Goal: Task Accomplishment & Management: Use online tool/utility

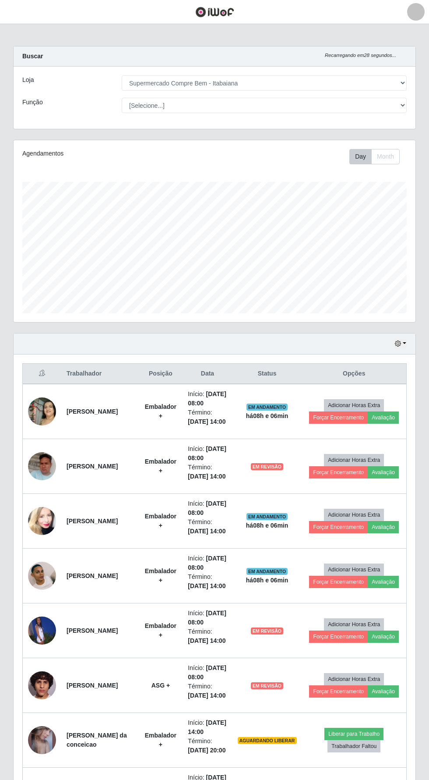
select select "264"
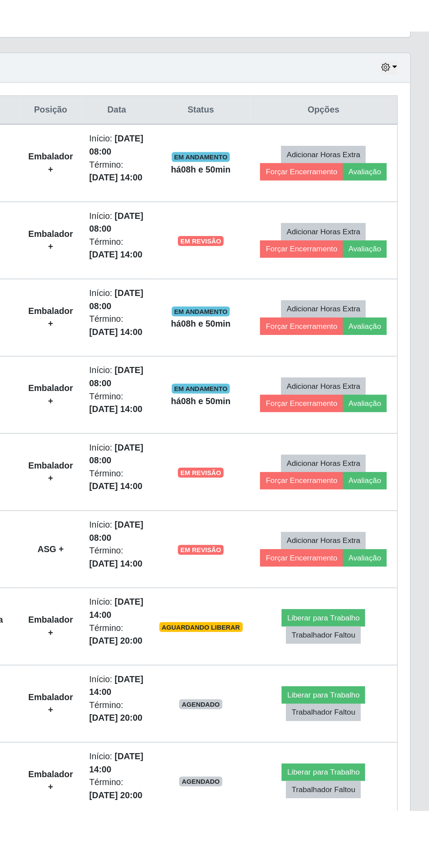
scroll to position [186, 0]
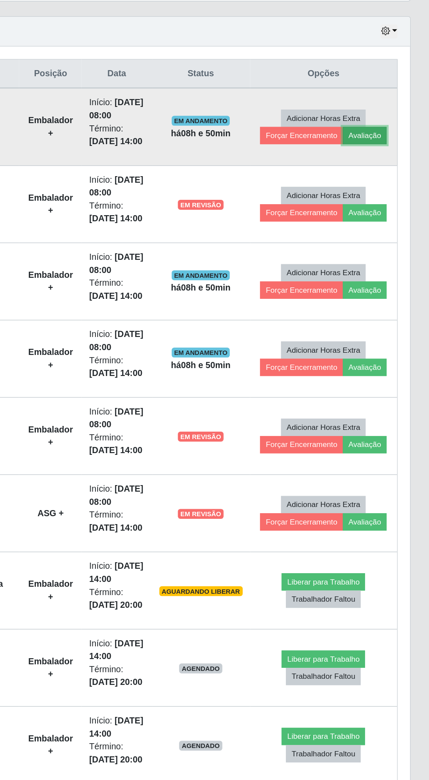
click at [388, 238] on button "Avaliação" at bounding box center [383, 232] width 31 height 12
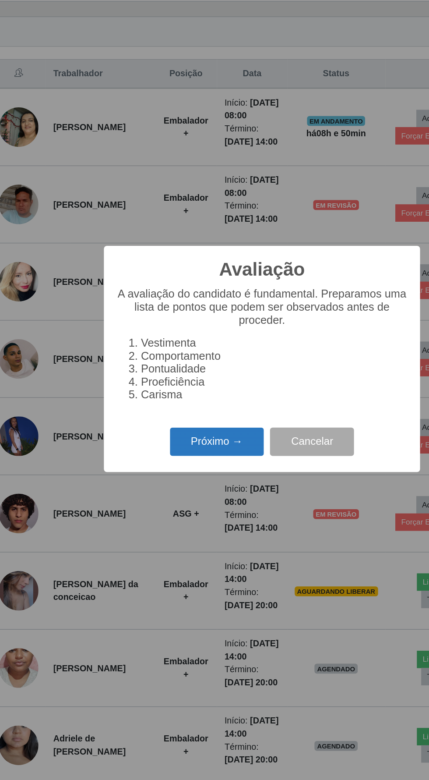
click at [184, 459] on button "Próximo →" at bounding box center [182, 449] width 67 height 21
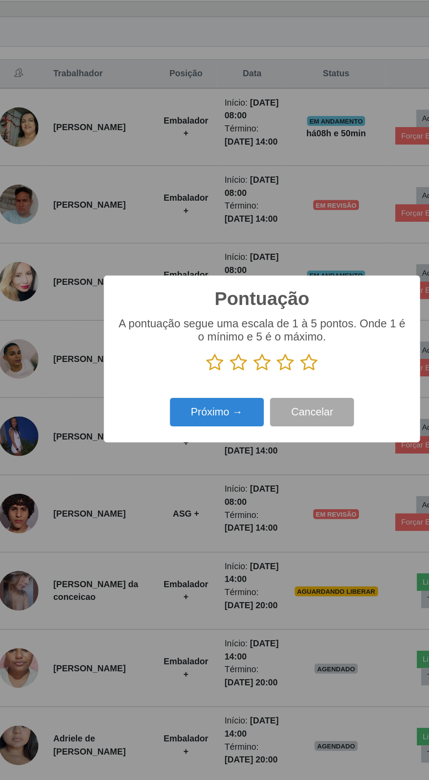
click at [230, 399] on icon at bounding box center [231, 392] width 12 height 13
click at [225, 399] on input "radio" at bounding box center [225, 399] width 0 height 0
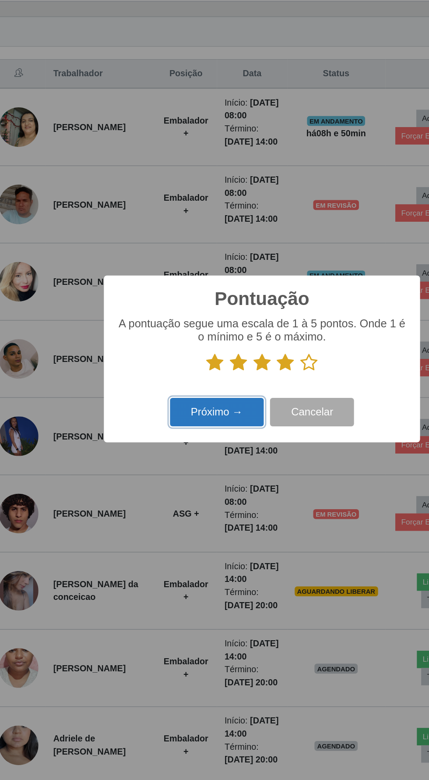
click at [187, 438] on button "Próximo →" at bounding box center [182, 428] width 67 height 21
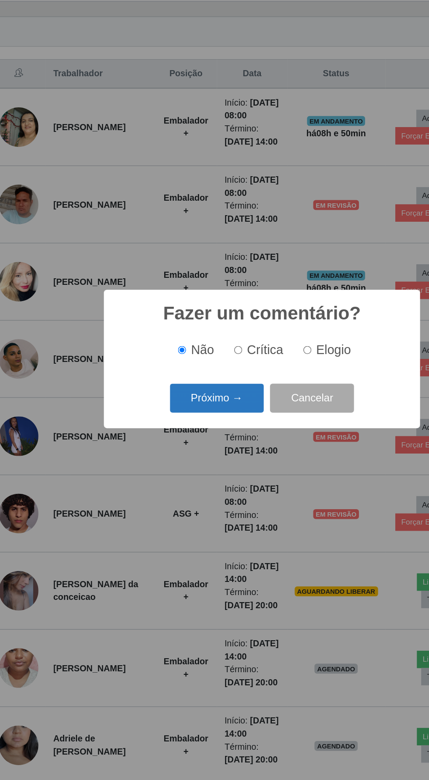
click at [181, 428] on button "Próximo →" at bounding box center [182, 417] width 67 height 21
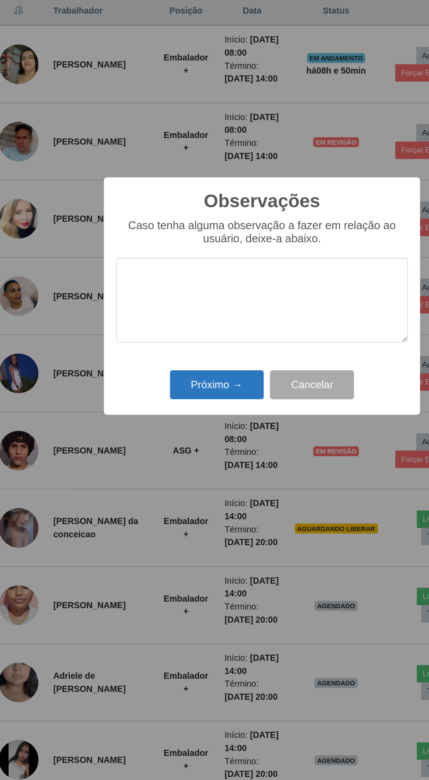
click at [183, 452] on button "Próximo →" at bounding box center [182, 452] width 67 height 21
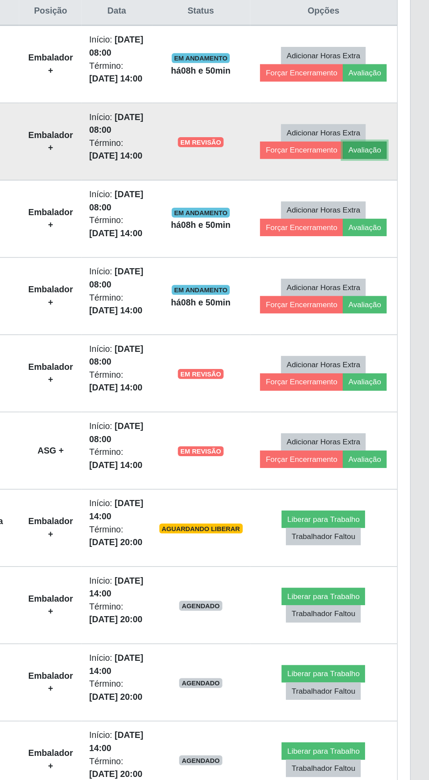
click at [391, 293] on button "Avaliação" at bounding box center [383, 286] width 31 height 12
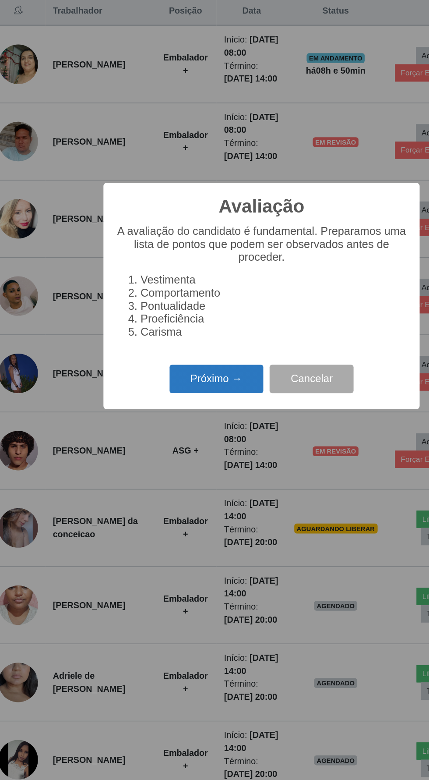
click at [179, 445] on button "Próximo →" at bounding box center [182, 449] width 67 height 21
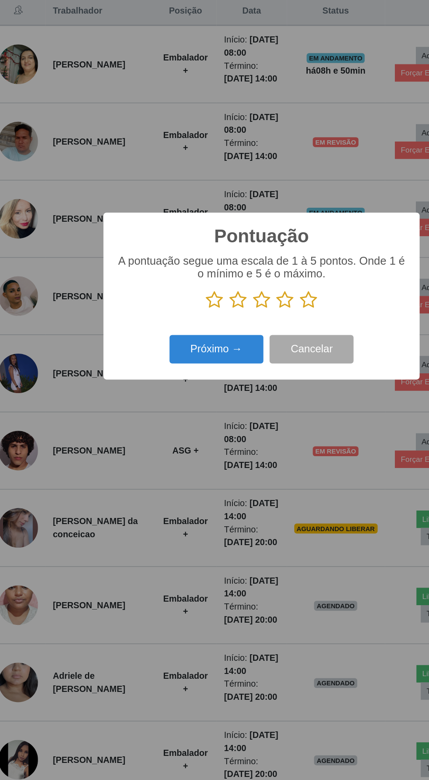
click at [230, 393] on icon at bounding box center [231, 392] width 12 height 13
click at [225, 399] on input "radio" at bounding box center [225, 399] width 0 height 0
click at [181, 431] on button "Próximo →" at bounding box center [182, 428] width 67 height 21
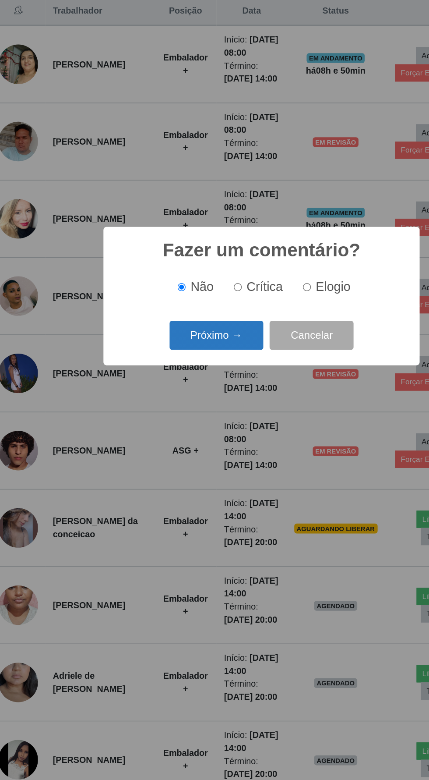
click at [183, 425] on button "Próximo →" at bounding box center [182, 417] width 67 height 21
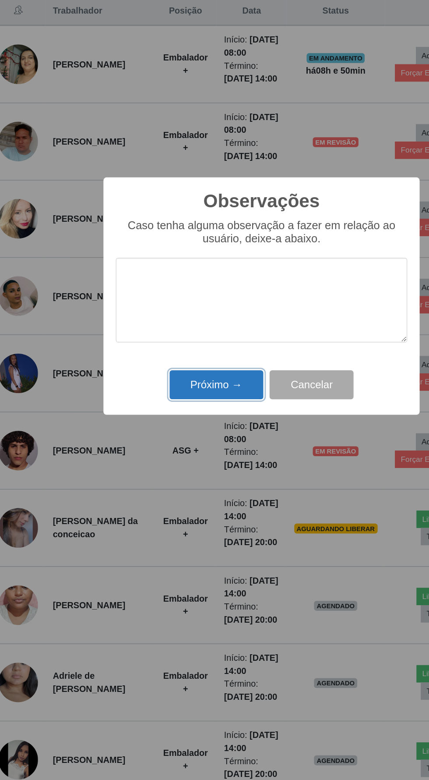
click at [183, 446] on button "Próximo →" at bounding box center [182, 452] width 67 height 21
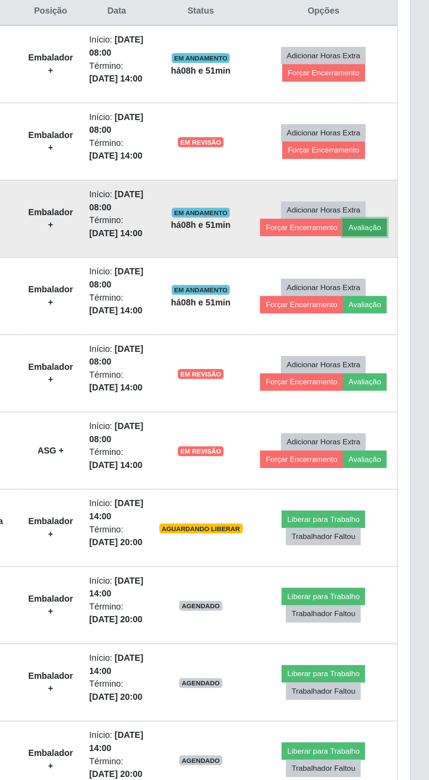
click at [385, 347] on button "Avaliação" at bounding box center [383, 341] width 31 height 12
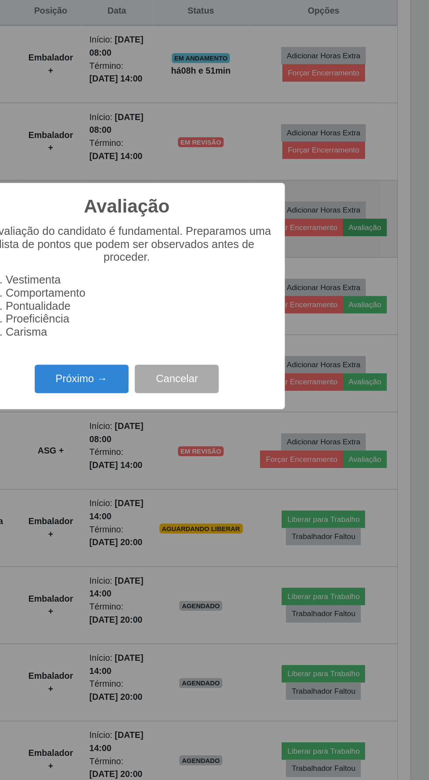
click at [185, 447] on button "Próximo →" at bounding box center [182, 449] width 67 height 21
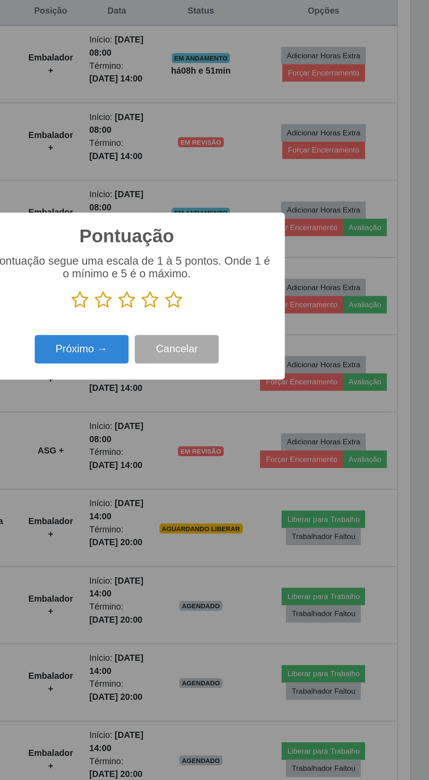
click at [229, 396] on icon at bounding box center [231, 392] width 12 height 13
click at [225, 399] on input "radio" at bounding box center [225, 399] width 0 height 0
click at [169, 419] on button "Próximo →" at bounding box center [182, 428] width 67 height 21
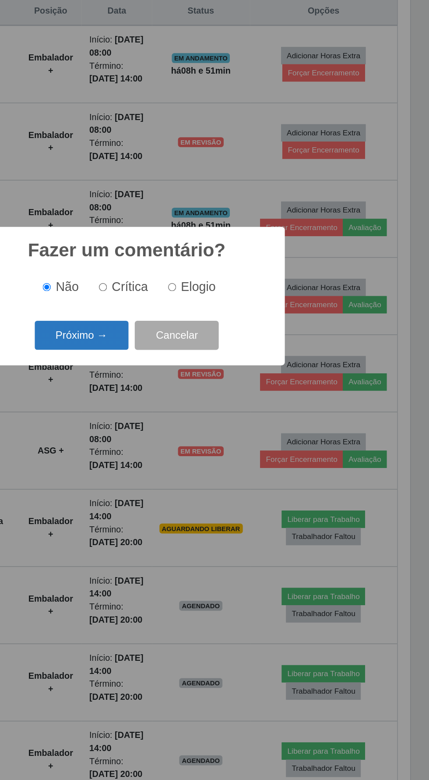
click at [183, 410] on button "Próximo →" at bounding box center [182, 417] width 67 height 21
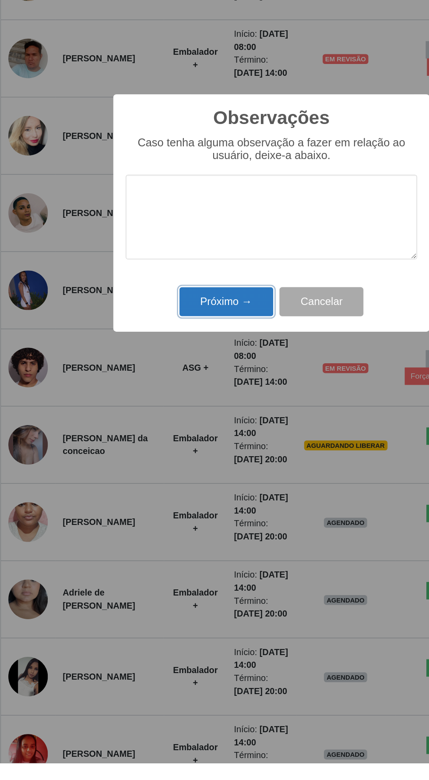
click at [176, 455] on button "Próximo →" at bounding box center [182, 452] width 67 height 21
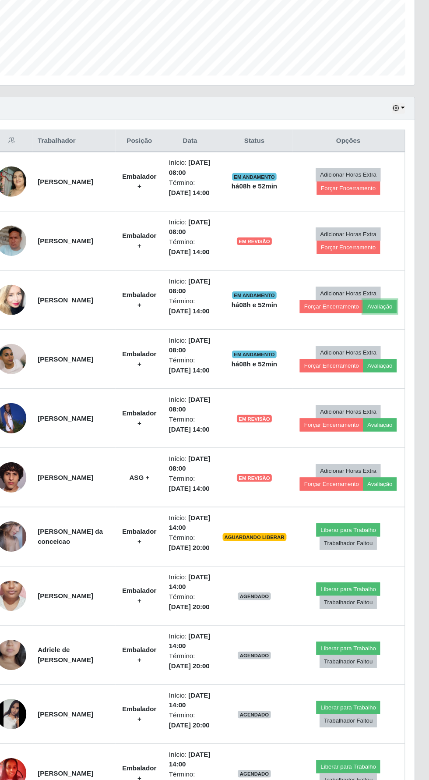
scroll to position [184, 0]
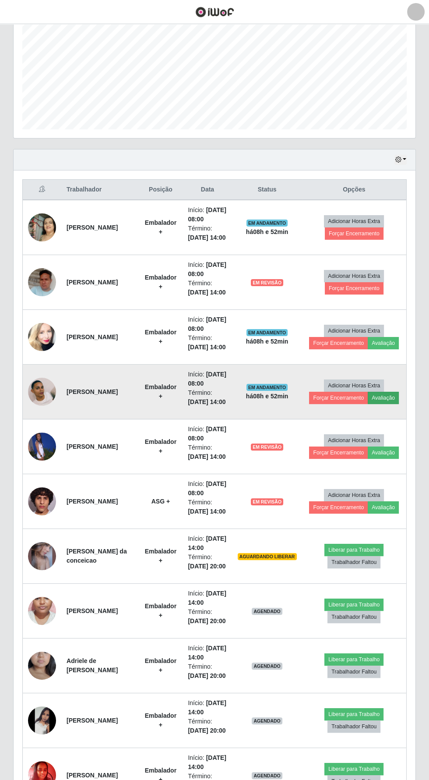
click at [389, 404] on button "Avaliação" at bounding box center [383, 398] width 31 height 12
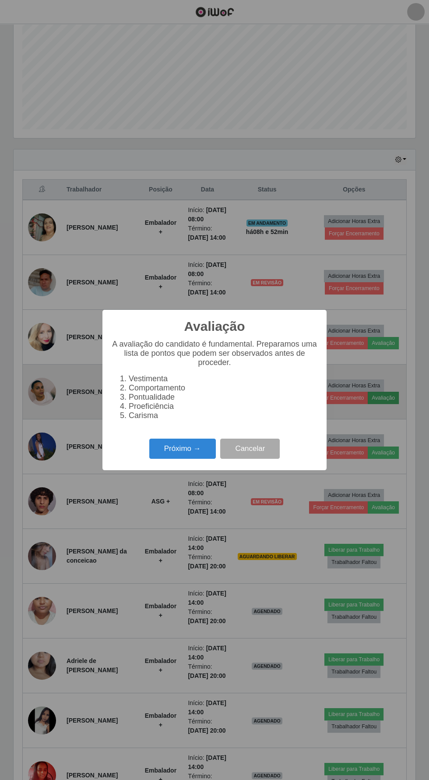
click at [175, 447] on button "Próximo →" at bounding box center [182, 449] width 67 height 21
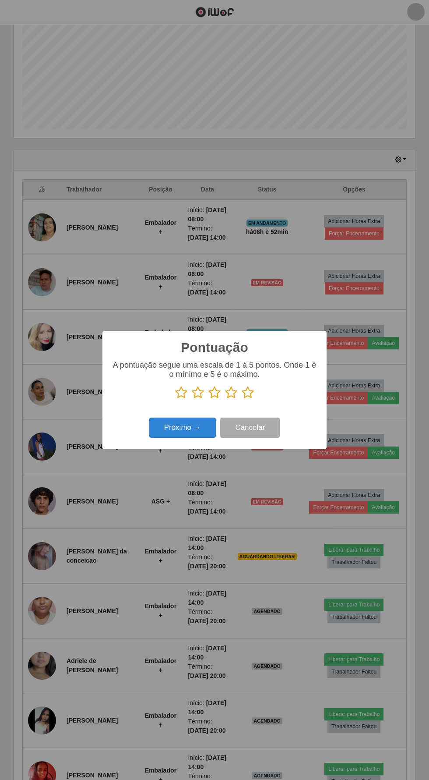
click at [231, 387] on icon at bounding box center [231, 392] width 12 height 13
click at [225, 399] on input "radio" at bounding box center [225, 399] width 0 height 0
click at [191, 430] on button "Próximo →" at bounding box center [182, 428] width 67 height 21
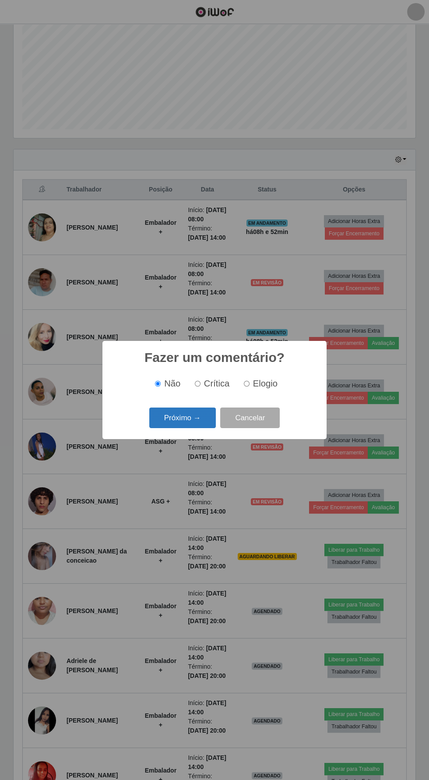
click at [184, 414] on button "Próximo →" at bounding box center [182, 417] width 67 height 21
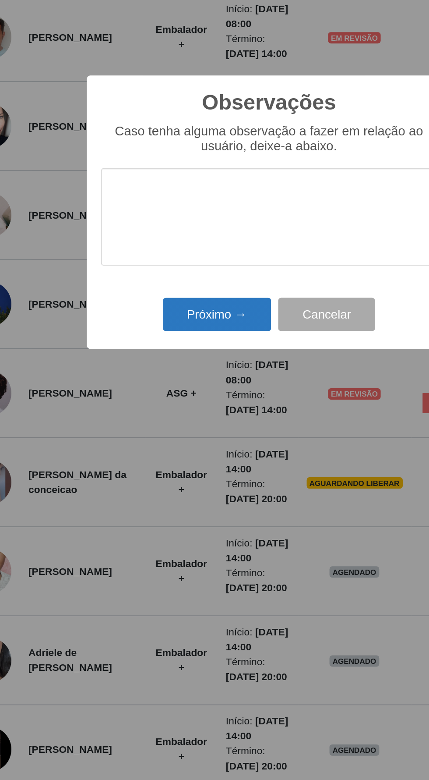
click at [184, 448] on button "Próximo →" at bounding box center [182, 452] width 67 height 21
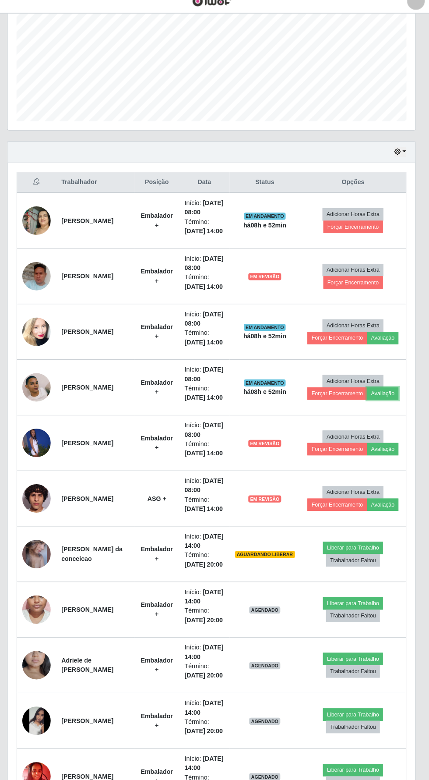
scroll to position [183, 0]
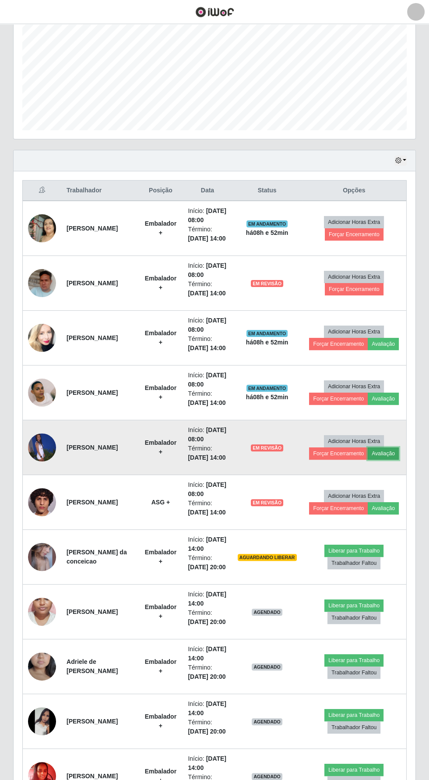
click at [393, 460] on button "Avaliação" at bounding box center [383, 453] width 31 height 12
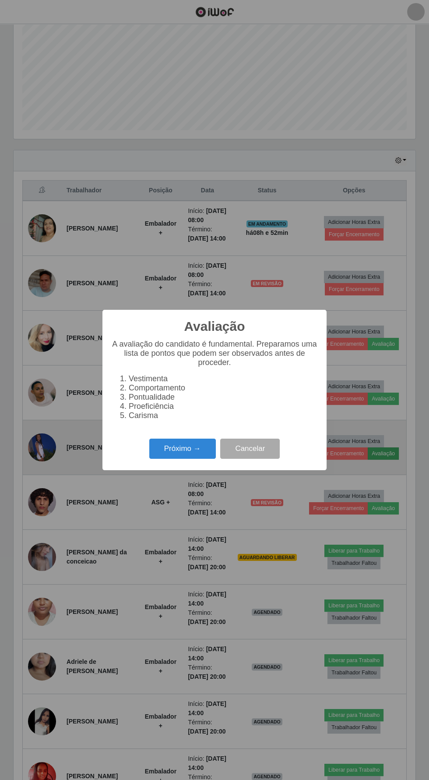
click at [181, 447] on button "Próximo →" at bounding box center [182, 449] width 67 height 21
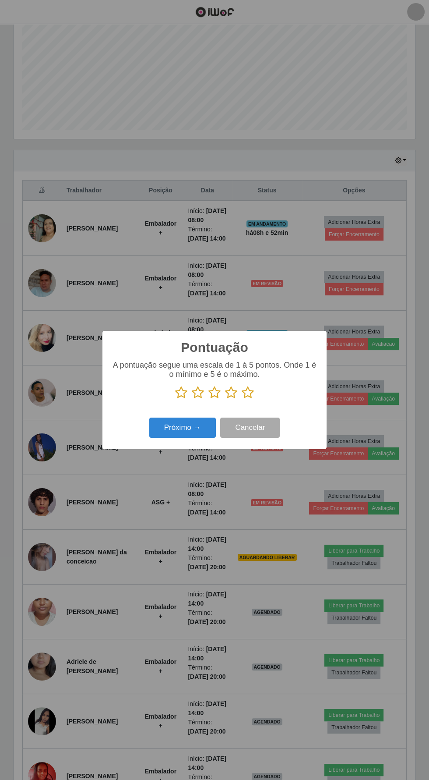
click at [229, 389] on icon at bounding box center [231, 392] width 12 height 13
click at [225, 399] on input "radio" at bounding box center [225, 399] width 0 height 0
click at [184, 425] on button "Próximo →" at bounding box center [182, 428] width 67 height 21
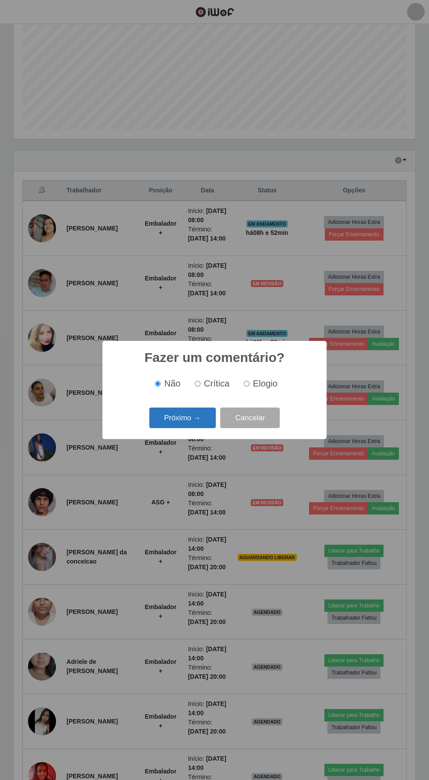
click at [173, 417] on button "Próximo →" at bounding box center [182, 417] width 67 height 21
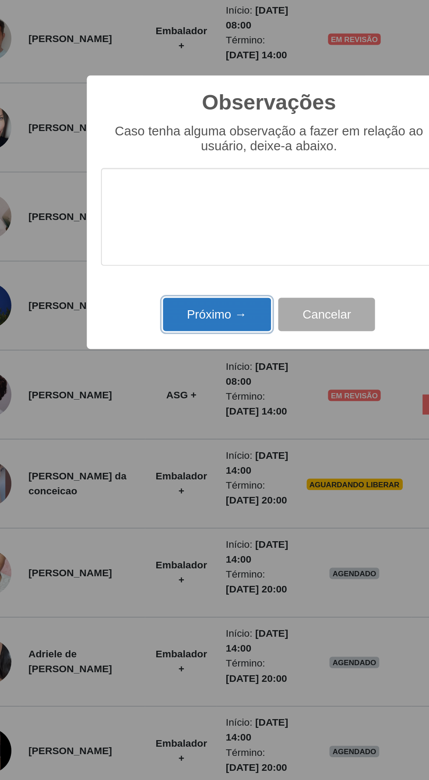
click at [193, 452] on button "Próximo →" at bounding box center [182, 452] width 67 height 21
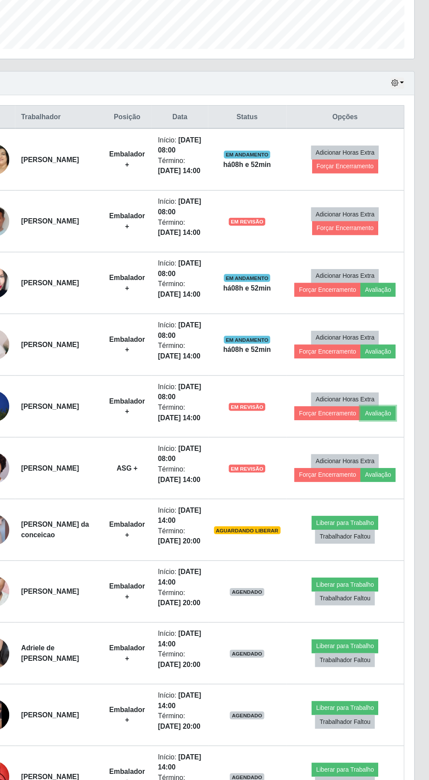
scroll to position [181, 0]
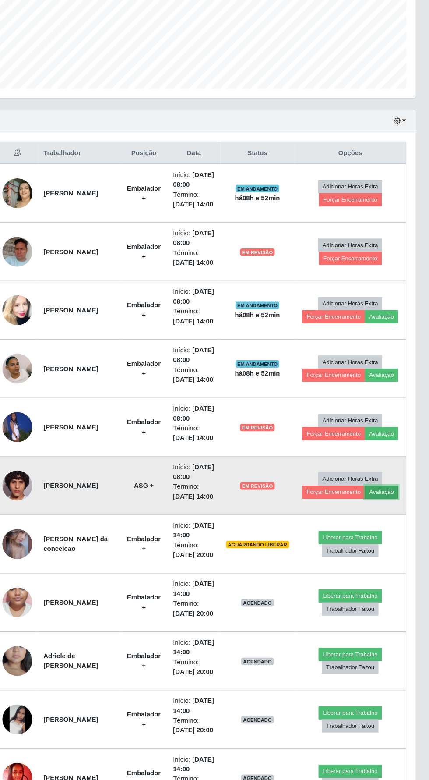
click at [387, 516] on button "Avaliação" at bounding box center [383, 510] width 31 height 12
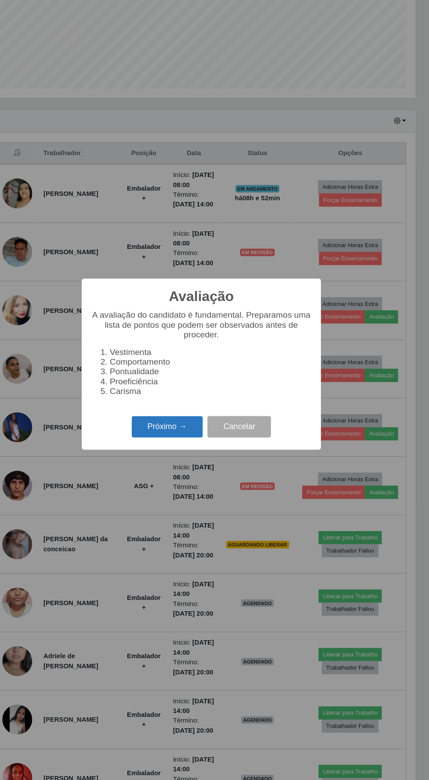
click at [188, 447] on button "Próximo →" at bounding box center [182, 449] width 67 height 21
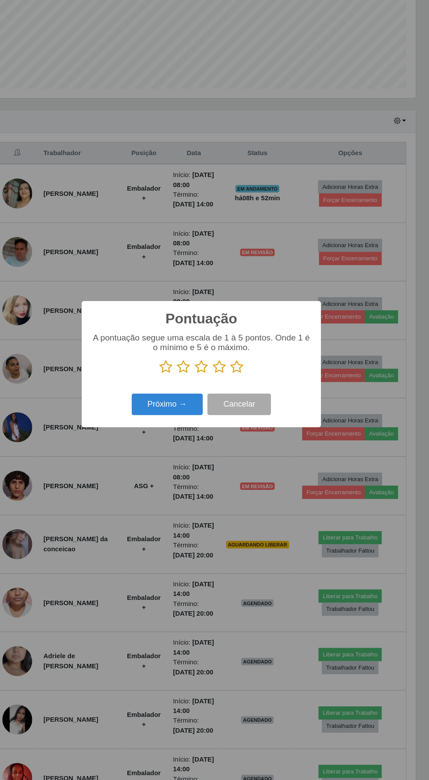
click at [226, 390] on icon at bounding box center [231, 392] width 12 height 13
click at [225, 399] on input "radio" at bounding box center [225, 399] width 0 height 0
click at [187, 425] on button "Próximo →" at bounding box center [182, 428] width 67 height 21
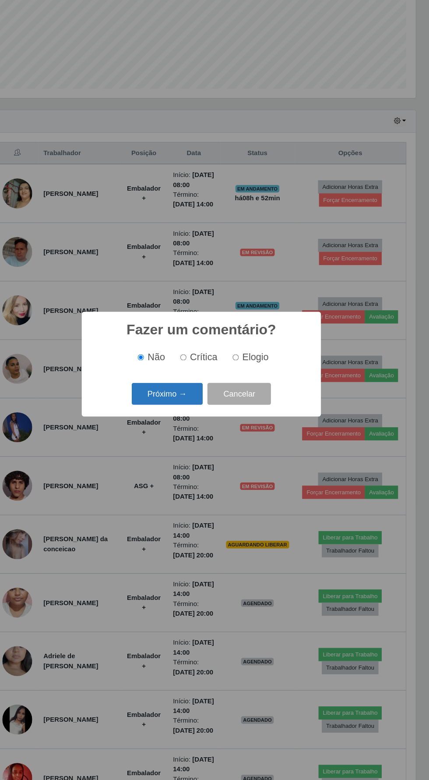
click at [181, 418] on button "Próximo →" at bounding box center [182, 417] width 67 height 21
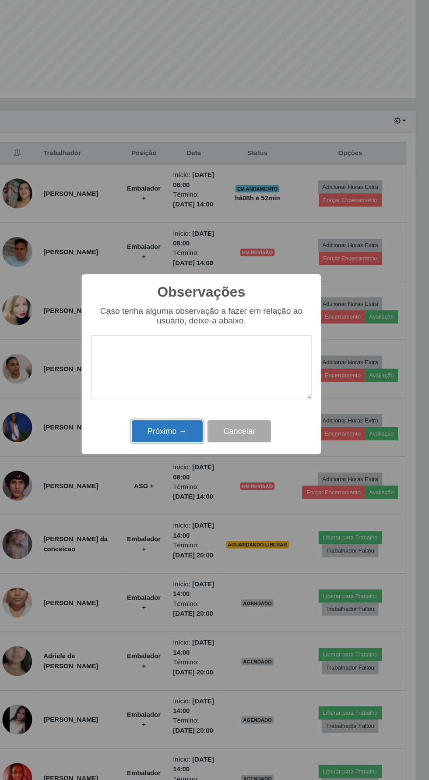
click at [177, 453] on button "Próximo →" at bounding box center [182, 452] width 67 height 21
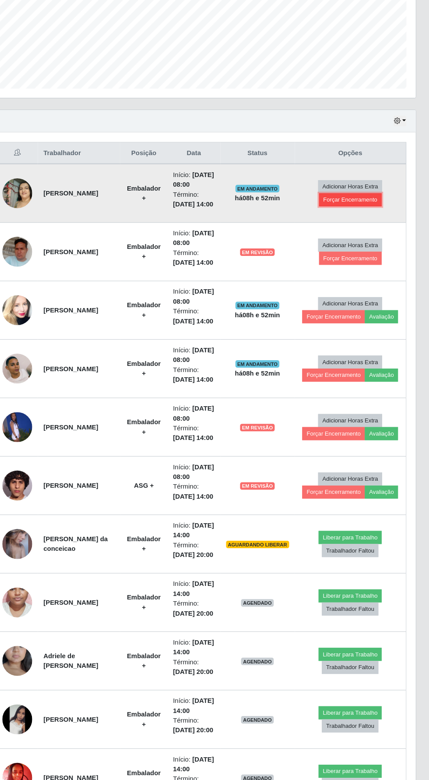
click at [368, 242] on button "Forçar Encerramento" at bounding box center [354, 236] width 59 height 12
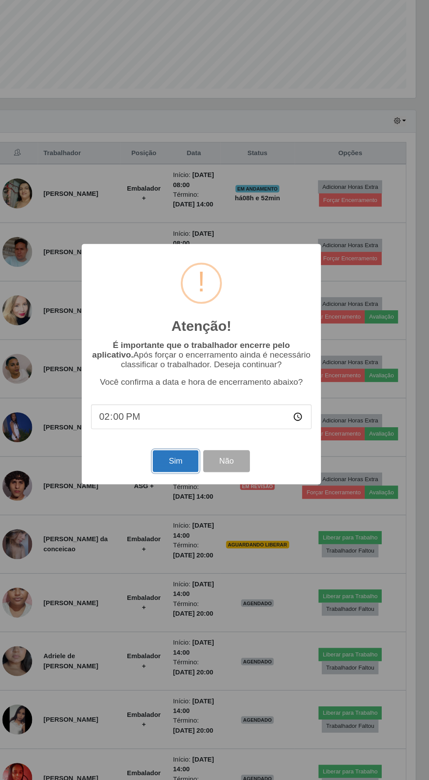
click at [193, 481] on button "Sim" at bounding box center [190, 481] width 42 height 21
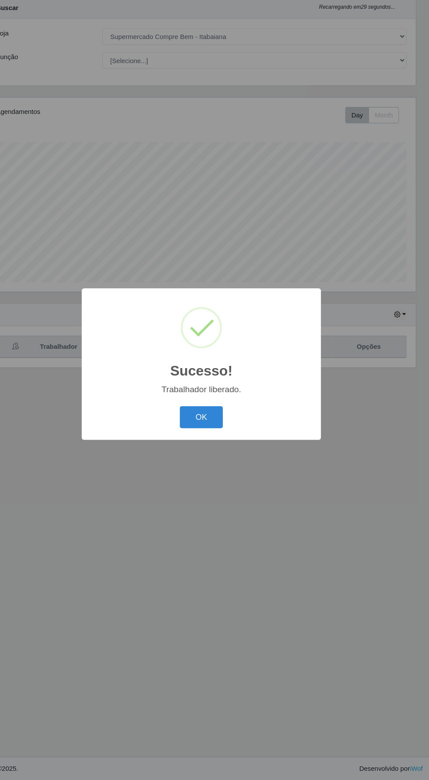
scroll to position [63, 0]
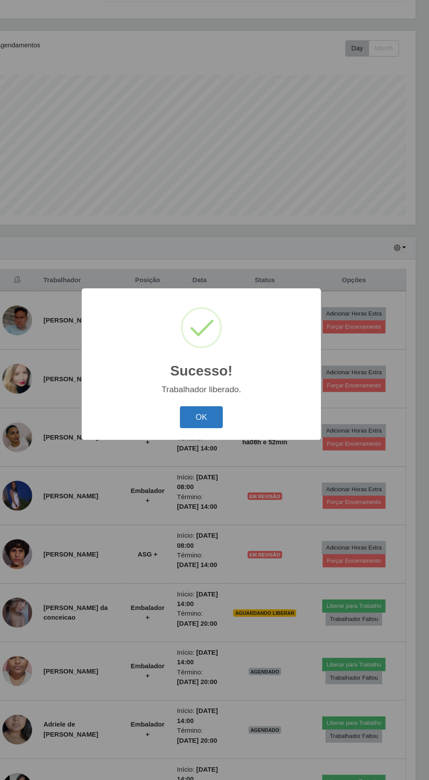
click at [214, 439] on button "OK" at bounding box center [215, 439] width 41 height 21
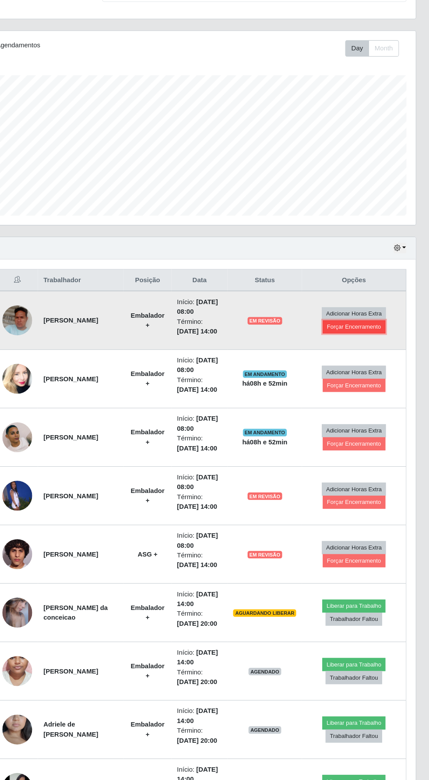
click at [377, 355] on button "Forçar Encerramento" at bounding box center [358, 355] width 59 height 12
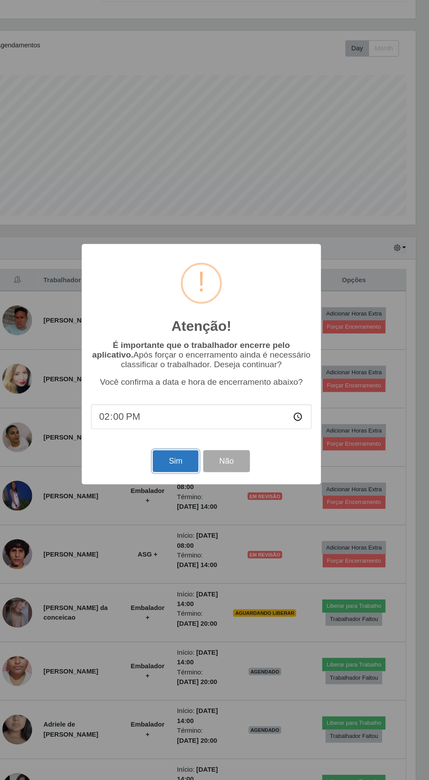
click at [186, 491] on button "Sim" at bounding box center [190, 481] width 42 height 21
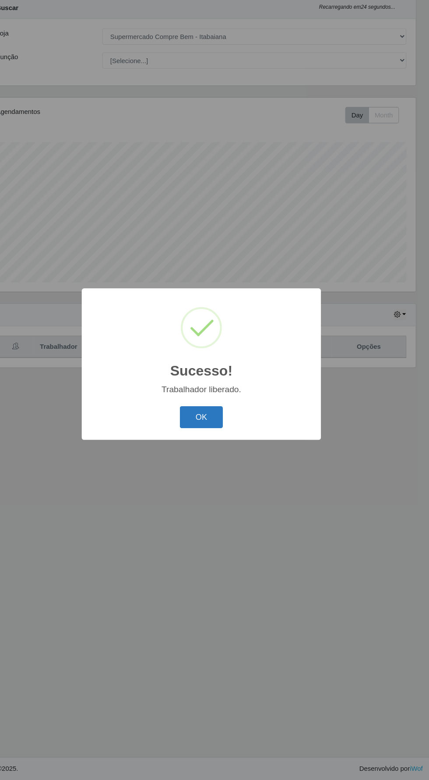
click at [219, 443] on button "OK" at bounding box center [215, 439] width 41 height 21
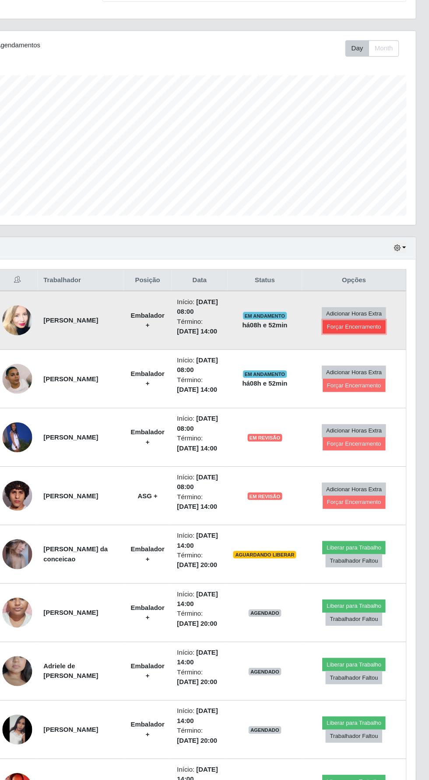
click at [372, 353] on button "Forçar Encerramento" at bounding box center [358, 355] width 59 height 12
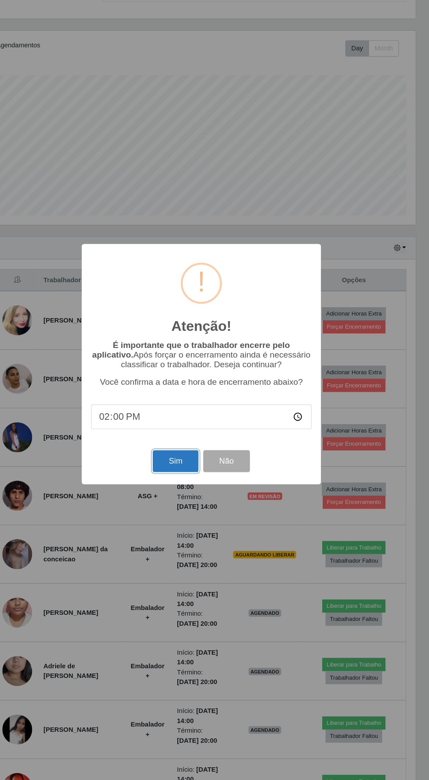
click at [183, 485] on button "Sim" at bounding box center [190, 481] width 42 height 21
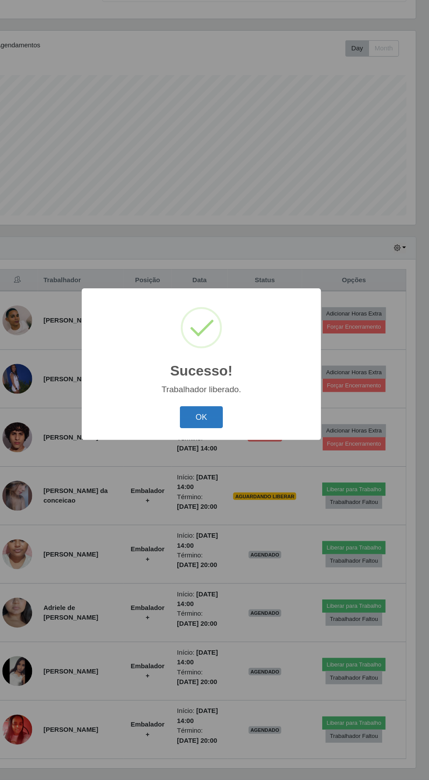
click at [214, 439] on button "OK" at bounding box center [215, 439] width 41 height 21
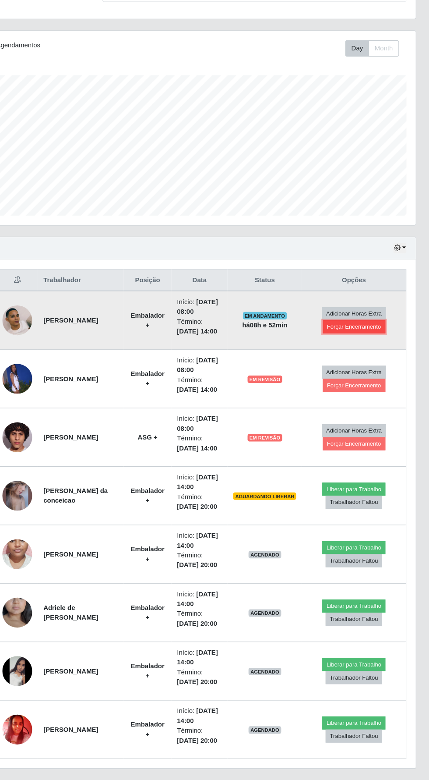
click at [369, 356] on button "Forçar Encerramento" at bounding box center [358, 355] width 59 height 12
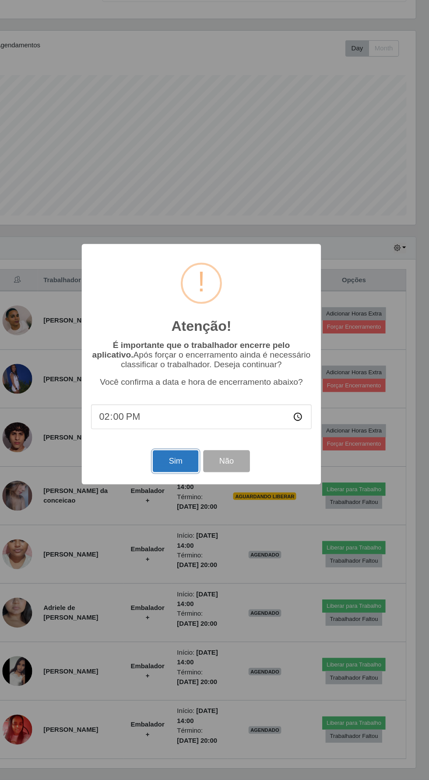
click at [191, 481] on button "Sim" at bounding box center [190, 481] width 42 height 21
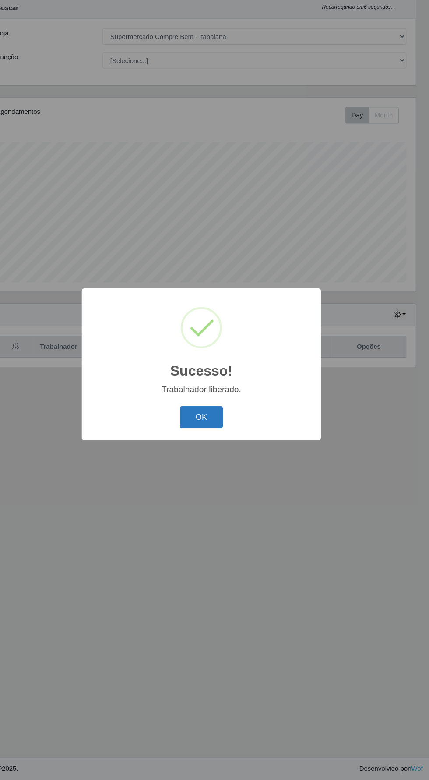
click at [210, 443] on button "OK" at bounding box center [215, 439] width 41 height 21
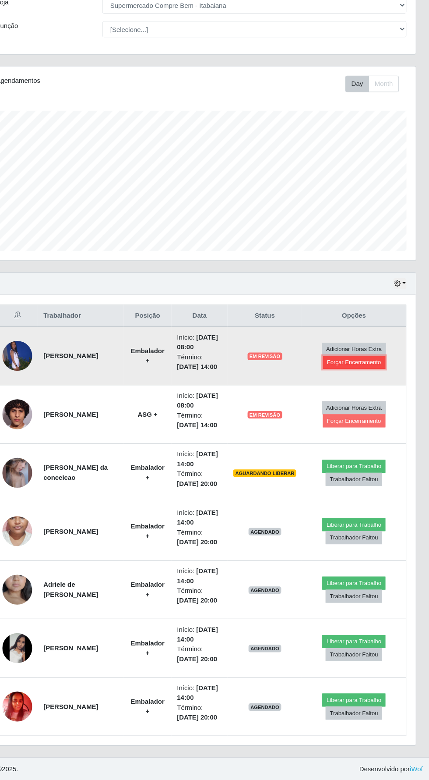
click at [368, 382] on button "Forçar Encerramento" at bounding box center [358, 388] width 59 height 12
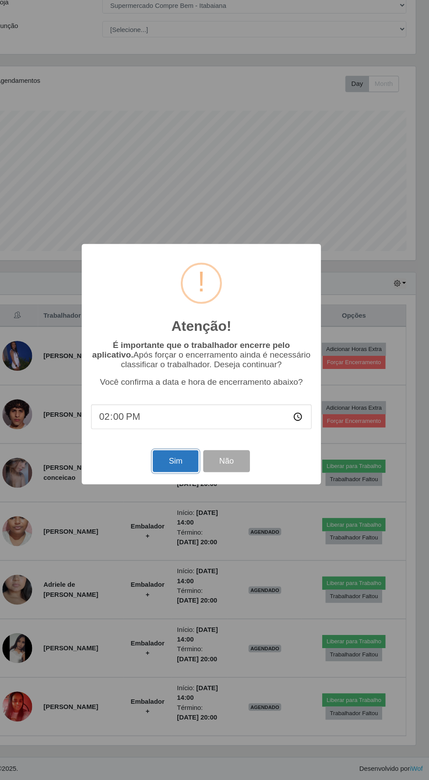
click at [181, 474] on button "Sim" at bounding box center [190, 481] width 42 height 21
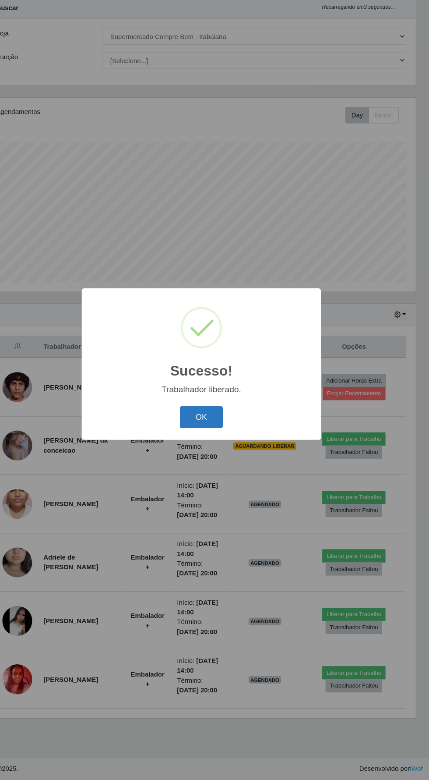
click at [205, 440] on button "OK" at bounding box center [215, 439] width 41 height 21
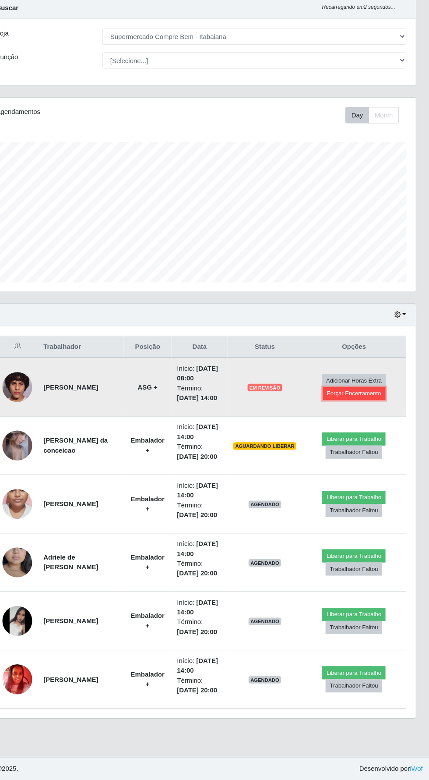
click at [372, 411] on button "Forçar Encerramento" at bounding box center [358, 417] width 59 height 12
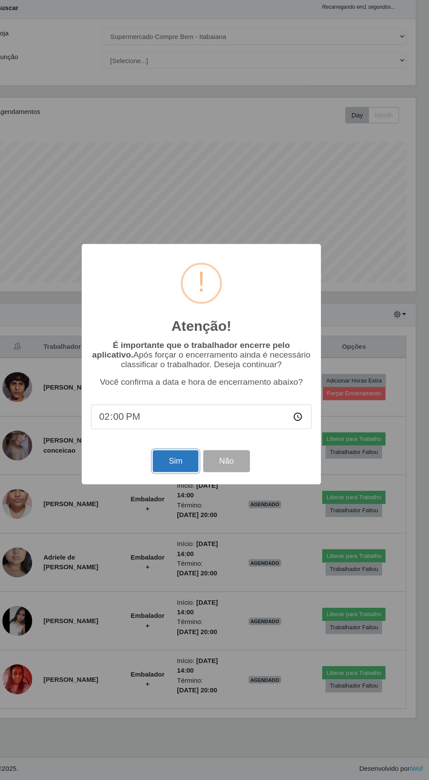
click at [192, 478] on button "Sim" at bounding box center [190, 481] width 42 height 21
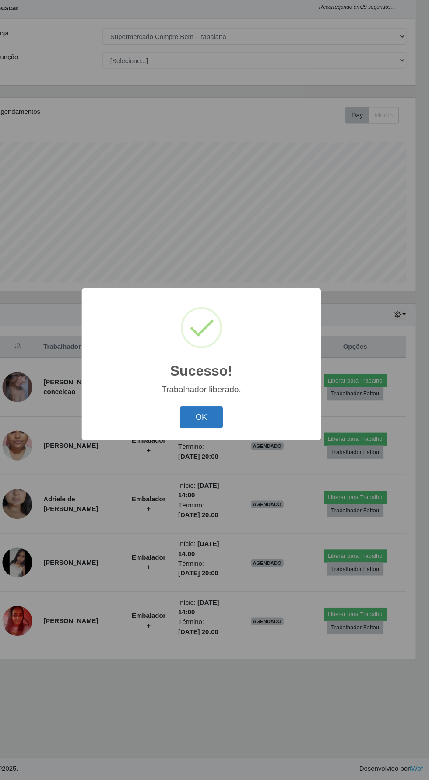
click at [206, 446] on button "OK" at bounding box center [215, 439] width 41 height 21
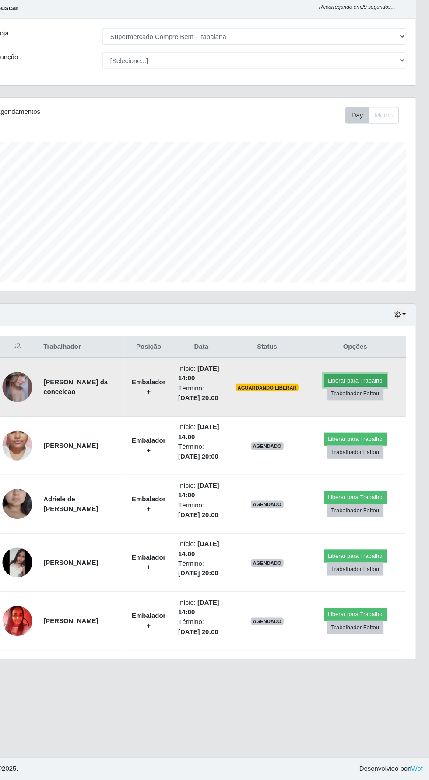
click at [374, 399] on button "Liberar para Trabalho" at bounding box center [358, 405] width 59 height 12
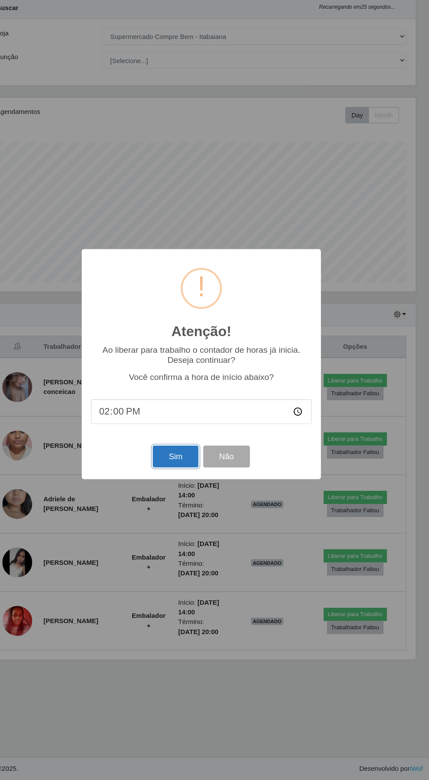
click at [190, 479] on button "Sim" at bounding box center [190, 476] width 42 height 21
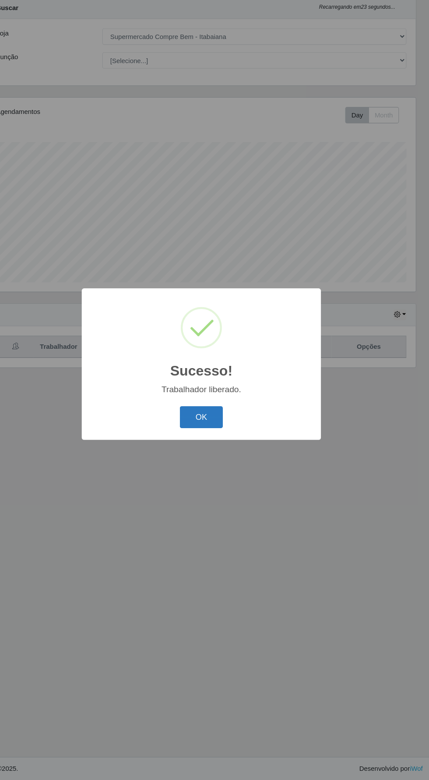
click at [214, 438] on button "OK" at bounding box center [215, 439] width 41 height 21
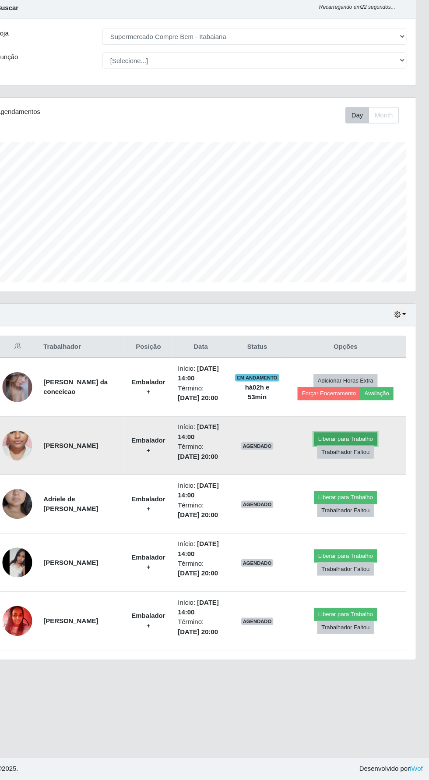
click at [367, 454] on button "Liberar para Trabalho" at bounding box center [349, 460] width 59 height 12
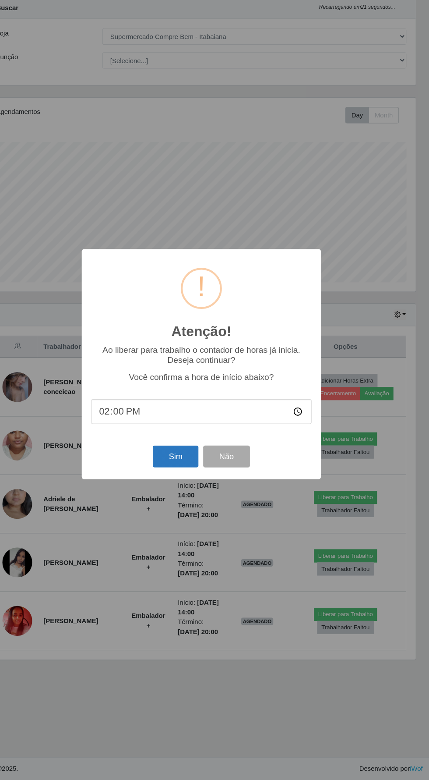
click at [188, 472] on button "Sim" at bounding box center [190, 476] width 42 height 21
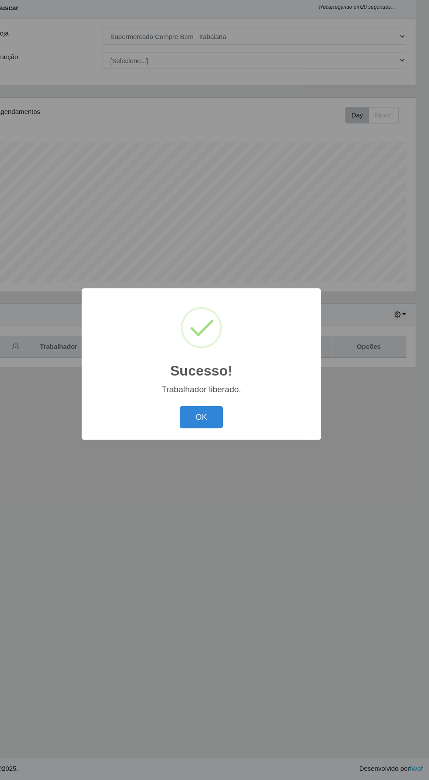
click at [218, 440] on button "OK" at bounding box center [215, 439] width 41 height 21
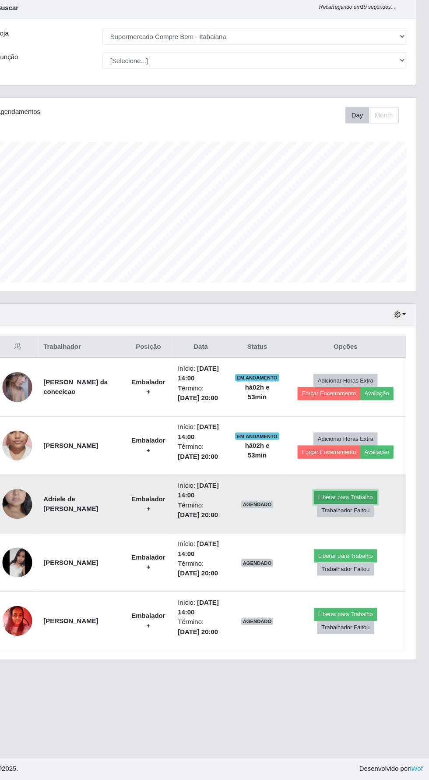
click at [371, 509] on button "Liberar para Trabalho" at bounding box center [349, 515] width 59 height 12
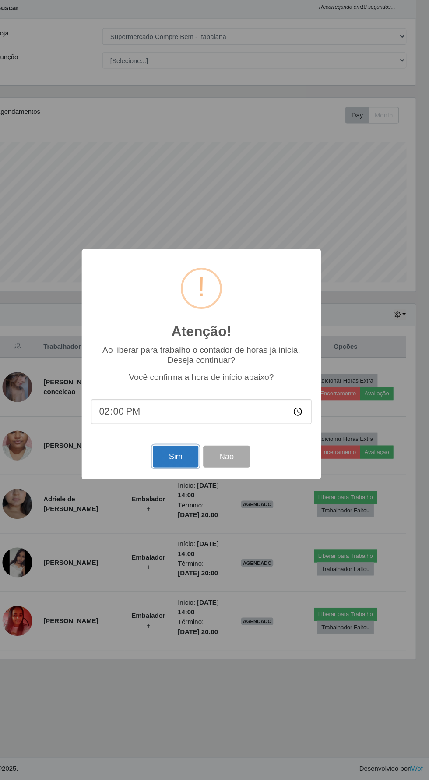
click at [183, 478] on button "Sim" at bounding box center [190, 476] width 42 height 21
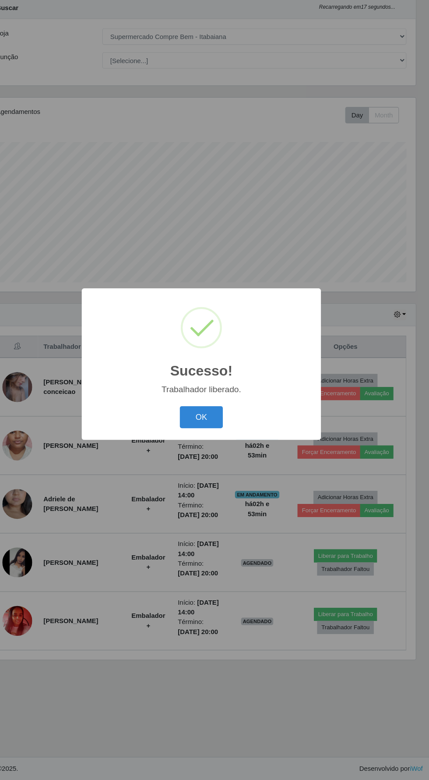
click at [212, 442] on button "OK" at bounding box center [215, 439] width 41 height 21
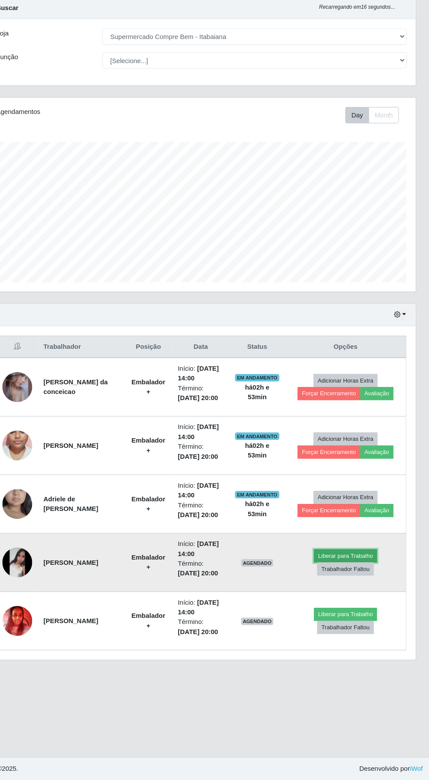
click at [358, 563] on button "Liberar para Trabalho" at bounding box center [349, 569] width 59 height 12
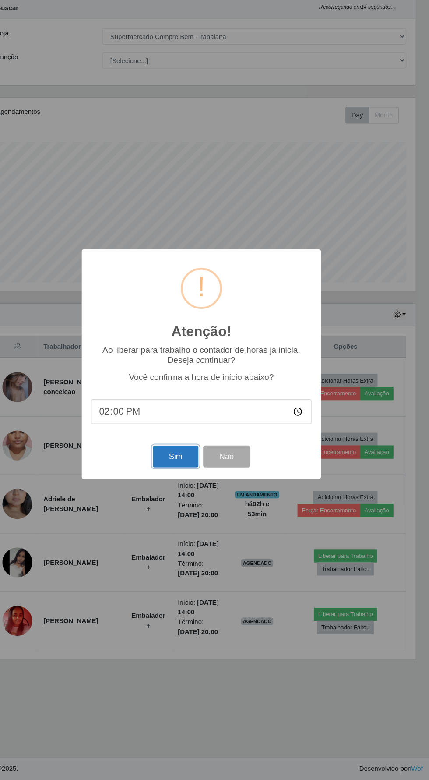
click at [186, 474] on button "Sim" at bounding box center [190, 476] width 42 height 21
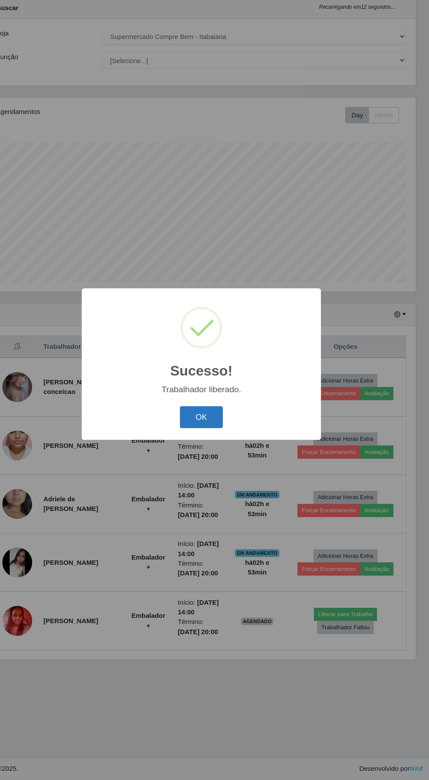
click at [214, 439] on button "OK" at bounding box center [215, 439] width 41 height 21
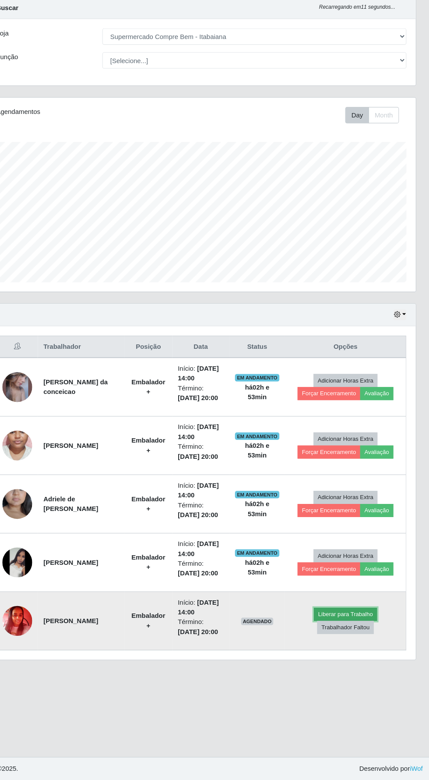
click at [348, 618] on button "Liberar para Trabalho" at bounding box center [349, 624] width 59 height 12
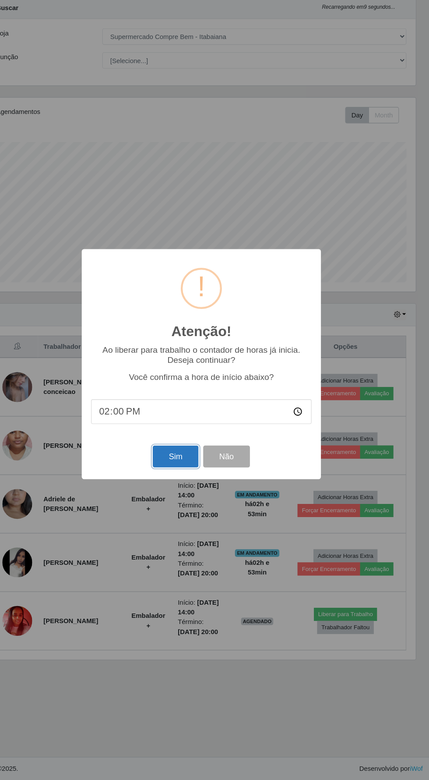
click at [182, 481] on button "Sim" at bounding box center [190, 476] width 42 height 21
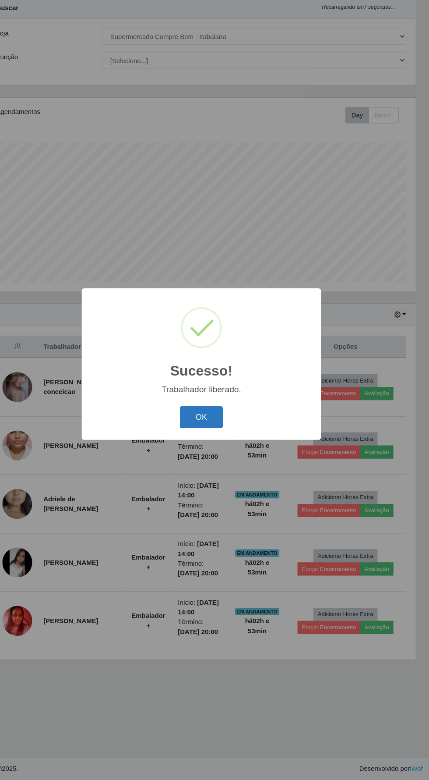
click at [221, 439] on button "OK" at bounding box center [215, 439] width 41 height 21
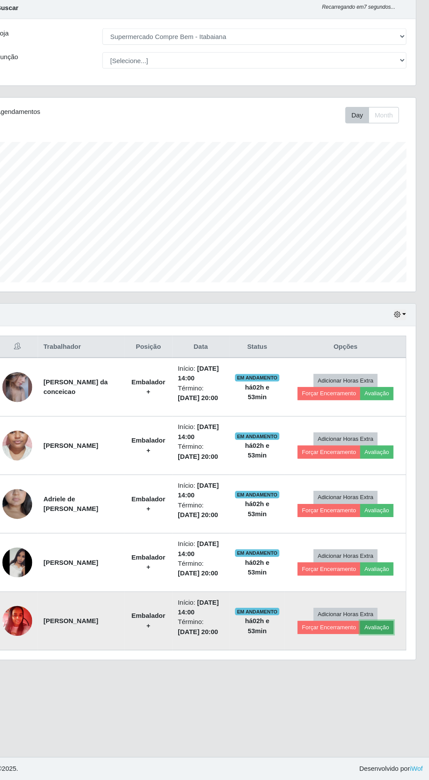
click at [390, 630] on button "Avaliação" at bounding box center [379, 636] width 31 height 12
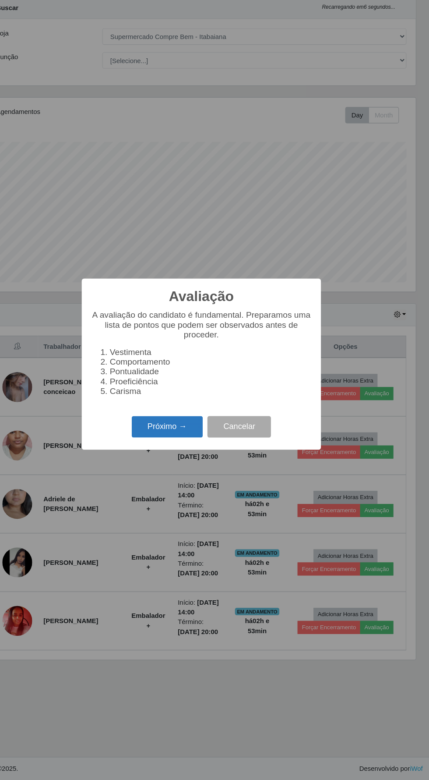
click at [177, 445] on button "Próximo →" at bounding box center [182, 449] width 67 height 21
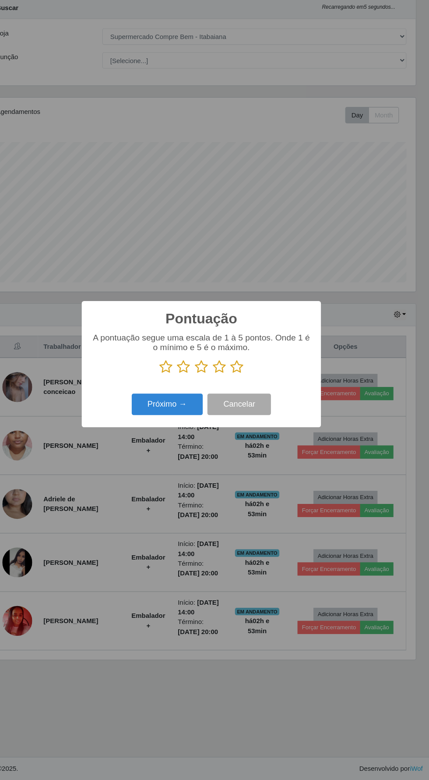
click at [212, 392] on icon at bounding box center [215, 392] width 12 height 13
click at [209, 399] on input "radio" at bounding box center [209, 399] width 0 height 0
click at [181, 426] on button "Próximo →" at bounding box center [182, 428] width 67 height 21
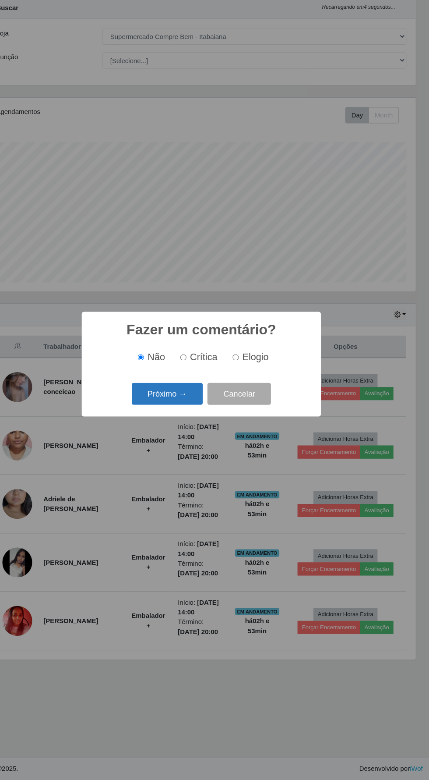
click at [182, 418] on button "Próximo →" at bounding box center [182, 417] width 67 height 21
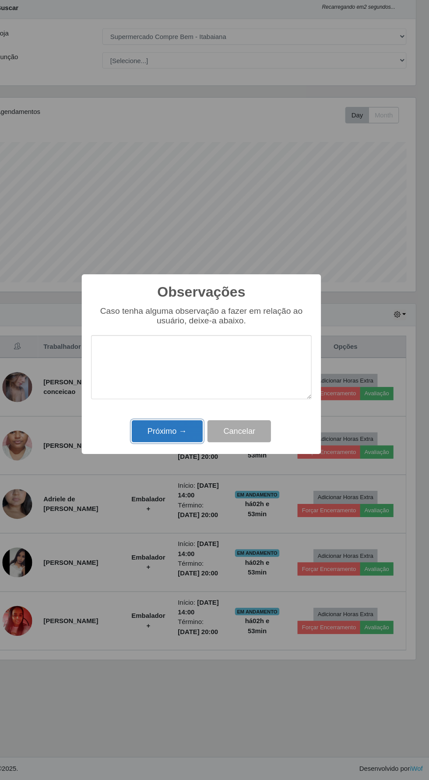
click at [181, 452] on button "Próximo →" at bounding box center [182, 452] width 67 height 21
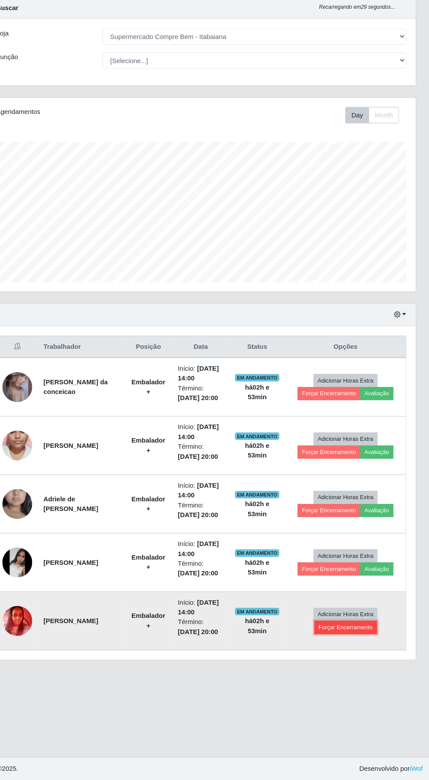
click at [331, 630] on button "Forçar Encerramento" at bounding box center [350, 636] width 59 height 12
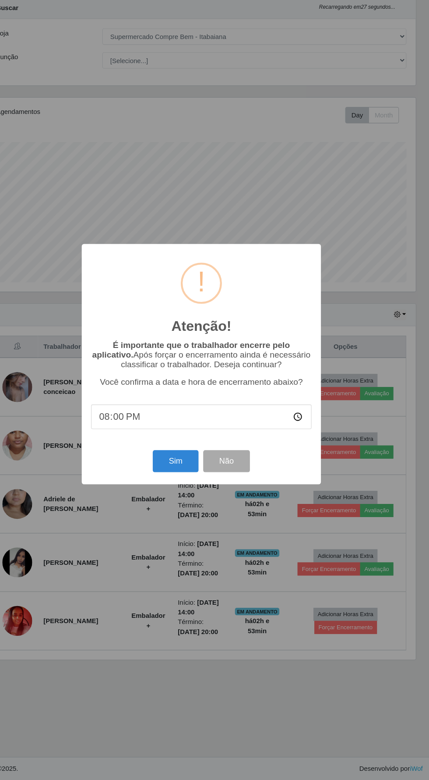
click at [281, 434] on input "20:00" at bounding box center [214, 439] width 207 height 23
type input "16:00"
click at [179, 480] on button "Sim" at bounding box center [190, 481] width 42 height 21
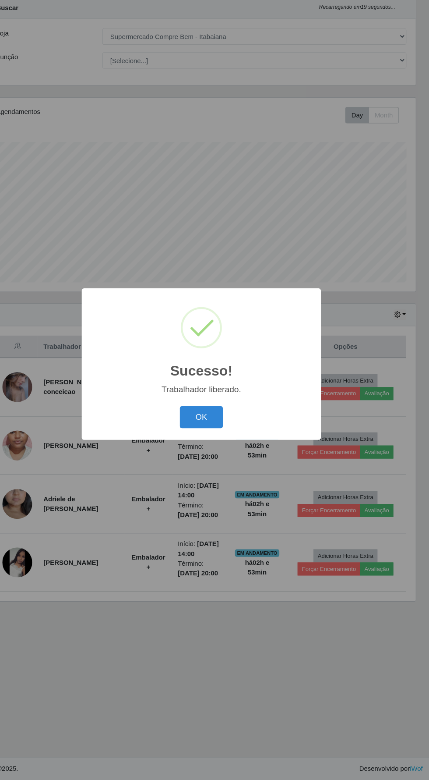
click at [278, 634] on div "Sucesso! × Trabalhador liberado. OK Cancel" at bounding box center [214, 390] width 429 height 780
